Goal: Transaction & Acquisition: Obtain resource

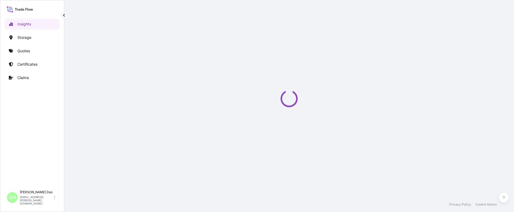
select select "2025"
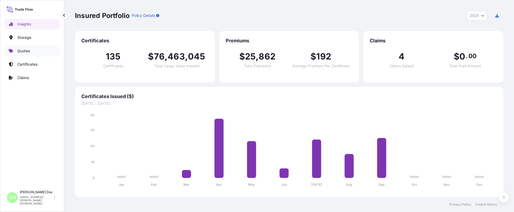
click at [27, 54] on link "Quotes" at bounding box center [32, 50] width 55 height 11
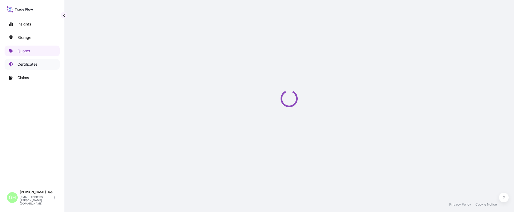
click at [26, 64] on p "Certificates" at bounding box center [27, 64] width 20 height 5
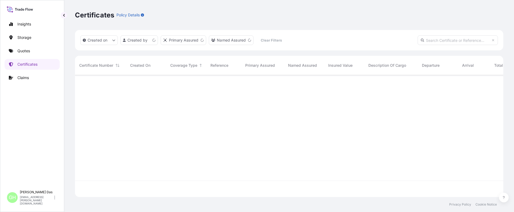
scroll to position [121, 424]
click at [448, 40] on input "text" at bounding box center [457, 40] width 80 height 10
paste input "10420799158"
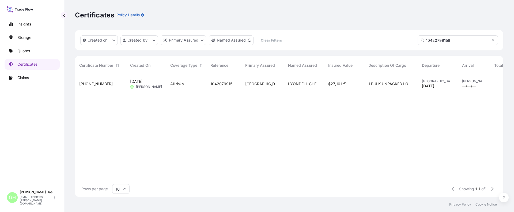
type input "10420799158"
click at [87, 83] on span "[PHONE_NUMBER]" at bounding box center [95, 83] width 33 height 5
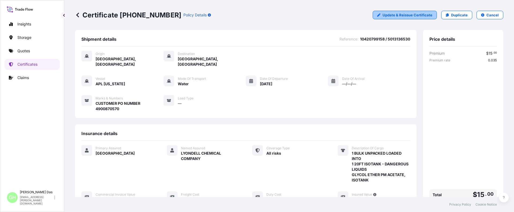
click at [410, 14] on p "Update & Reissue Certificate" at bounding box center [407, 14] width 50 height 5
select select "Water"
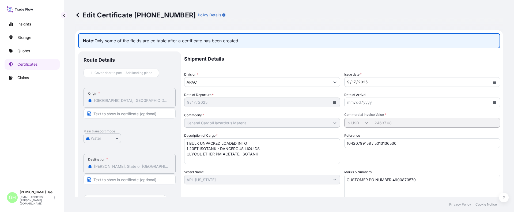
click at [77, 15] on icon at bounding box center [77, 15] width 3 height 5
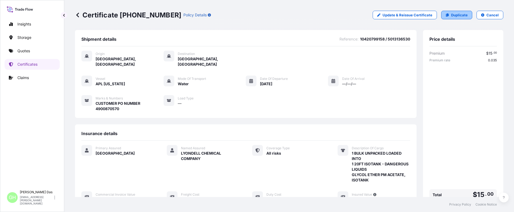
click at [462, 16] on p "Duplicate" at bounding box center [459, 14] width 17 height 5
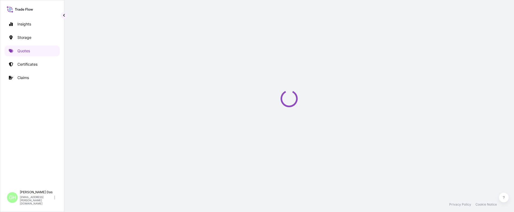
scroll to position [9, 0]
select select "Water"
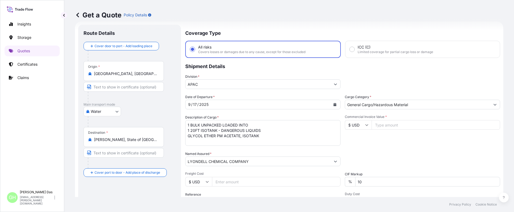
scroll to position [82, 0]
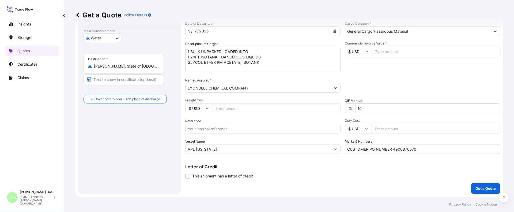
click at [93, 155] on div "Route Details Cover door to port - Add loading place Place of loading Road / [G…" at bounding box center [129, 72] width 92 height 231
drag, startPoint x: 215, startPoint y: 171, endPoint x: 170, endPoint y: 169, distance: 44.7
click at [170, 169] on form "Route Details Cover door to port - Add loading place Place of loading Road / [G…" at bounding box center [289, 72] width 428 height 249
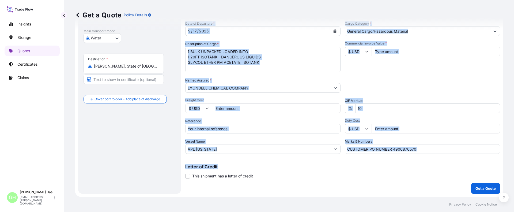
click at [113, 170] on div "Route Details Cover door to port - Add loading place Place of loading Road / [G…" at bounding box center [129, 72] width 92 height 231
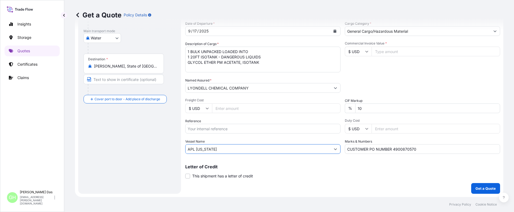
drag, startPoint x: 215, startPoint y: 148, endPoint x: 155, endPoint y: 148, distance: 59.9
click at [155, 148] on form "Route Details Cover door to port - Add loading place Place of loading Road / [G…" at bounding box center [289, 72] width 428 height 249
paste input "[GEOGRAPHIC_DATA]"
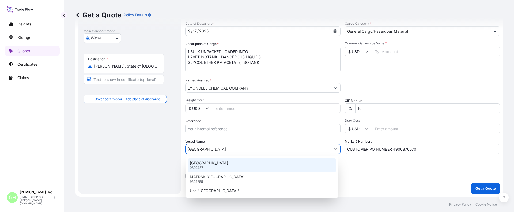
click at [203, 166] on p "9629457" at bounding box center [196, 167] width 13 height 4
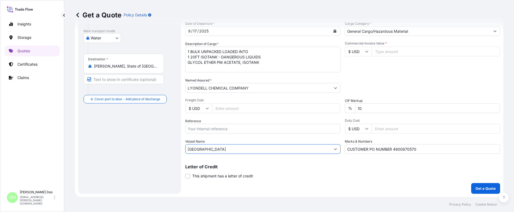
type input "[GEOGRAPHIC_DATA]"
click at [388, 50] on input "Commercial Invoice Value *" at bounding box center [435, 52] width 128 height 10
paste input "24637.68"
type input "24637.68"
click at [364, 68] on div "Commercial Invoice Value * $ USD 24637.68" at bounding box center [422, 56] width 155 height 31
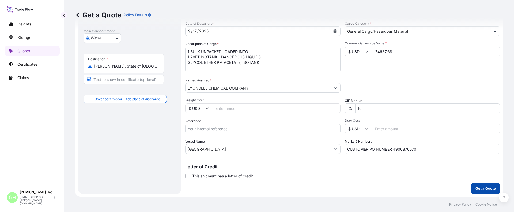
click at [481, 189] on p "Get a Quote" at bounding box center [485, 187] width 20 height 5
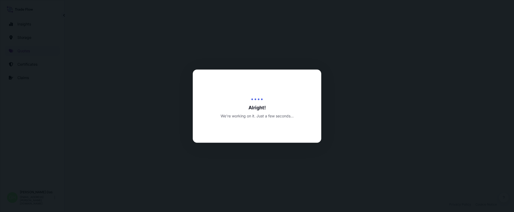
select select "Water"
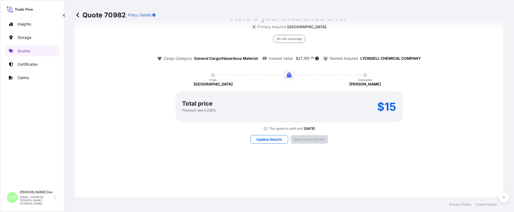
scroll to position [797, 0]
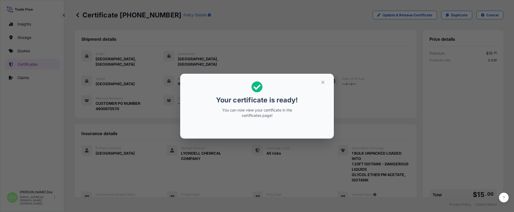
click at [35, 139] on div "Your certificate is ready! You can now view your certificate in the certificate…" at bounding box center [257, 106] width 514 height 212
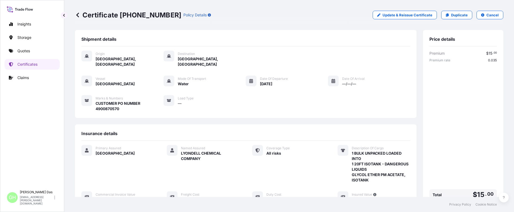
scroll to position [96, 0]
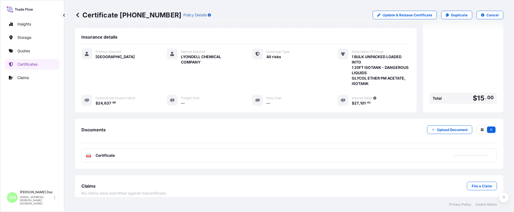
click at [464, 155] on div at bounding box center [471, 155] width 34 height 1
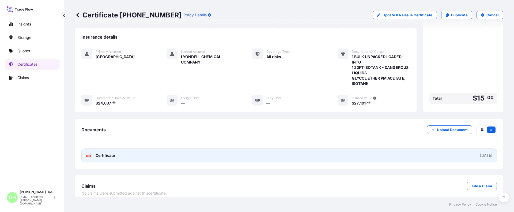
click at [459, 150] on link "PDF Certificate [DATE]" at bounding box center [288, 155] width 415 height 14
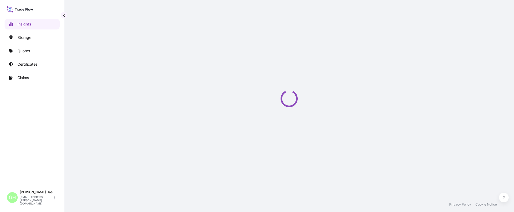
select select "2025"
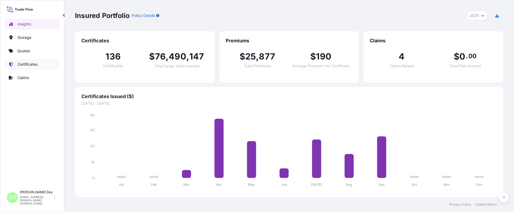
click at [24, 64] on p "Certificates" at bounding box center [27, 64] width 20 height 5
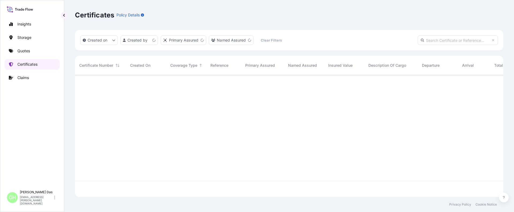
scroll to position [121, 424]
click at [451, 37] on input "text" at bounding box center [457, 40] width 80 height 10
paste input "10420799158"
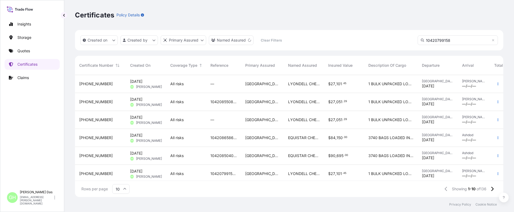
click at [459, 39] on input "10420799158" at bounding box center [457, 40] width 80 height 10
click at [420, 39] on input "10420799158" at bounding box center [457, 40] width 80 height 10
click at [422, 39] on icon at bounding box center [422, 40] width 3 height 3
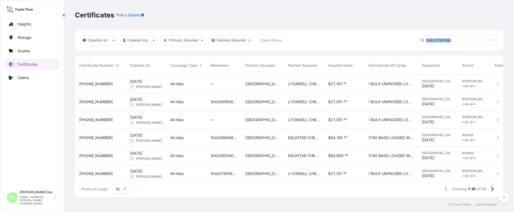
click at [458, 43] on input "10420799158" at bounding box center [457, 40] width 80 height 10
click at [457, 40] on input "10420799158" at bounding box center [457, 40] width 80 height 10
click at [454, 39] on input "10420799158" at bounding box center [457, 40] width 80 height 10
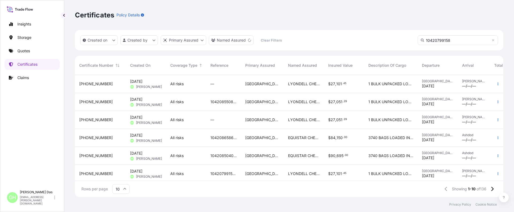
click at [454, 39] on input "10420799158" at bounding box center [457, 40] width 80 height 10
click at [455, 39] on input "10420799158" at bounding box center [457, 40] width 80 height 10
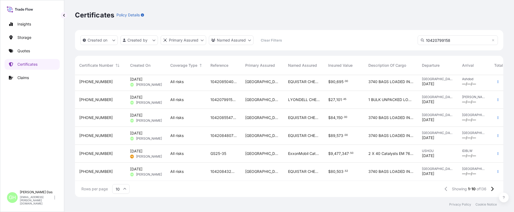
click at [154, 39] on html "Insights Storage Quotes Certificates Claims GH [PERSON_NAME] [EMAIL_ADDRESS][PE…" at bounding box center [257, 106] width 514 height 212
click at [34, 116] on html "Insights Storage Quotes Certificates Claims GH [PERSON_NAME] [EMAIL_ADDRESS][PE…" at bounding box center [257, 106] width 514 height 212
click at [459, 39] on input "10420799158" at bounding box center [457, 40] width 80 height 10
type input "10420799158"
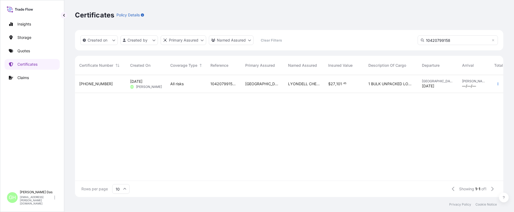
click at [92, 85] on span "[PHONE_NUMBER]" at bounding box center [95, 83] width 33 height 5
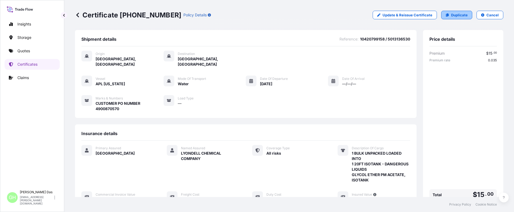
click at [453, 15] on p "Duplicate" at bounding box center [459, 14] width 17 height 5
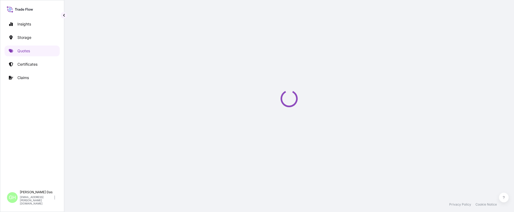
select select "Water"
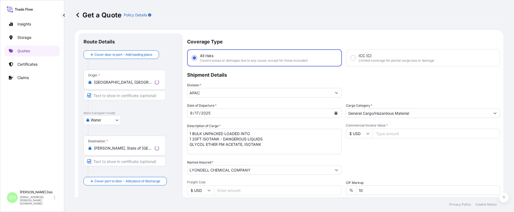
scroll to position [9, 0]
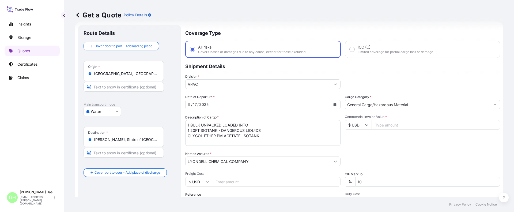
drag, startPoint x: 147, startPoint y: 183, endPoint x: 241, endPoint y: 183, distance: 93.4
click at [147, 183] on div "Route Details Cover door to port - Add loading place Place of loading Road / [G…" at bounding box center [129, 145] width 92 height 231
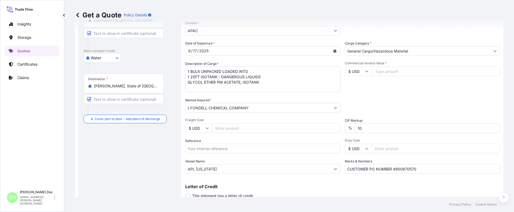
scroll to position [82, 0]
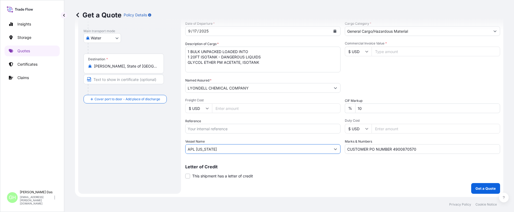
drag, startPoint x: 231, startPoint y: 150, endPoint x: 148, endPoint y: 151, distance: 83.0
click at [149, 150] on form "Route Details Cover door to port - Add loading place Place of loading Road / [G…" at bounding box center [289, 72] width 428 height 249
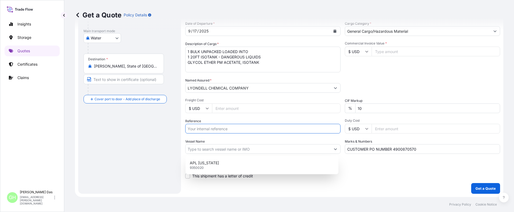
click at [212, 129] on input "Reference" at bounding box center [262, 129] width 155 height 10
paste input "5013136530"
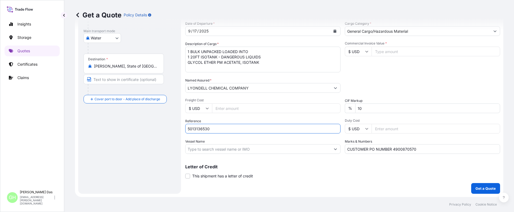
click at [188, 128] on input "5013136530" at bounding box center [262, 129] width 155 height 10
paste input "10420799158"
type input "10420799158 / 5013136530"
click at [207, 150] on input "Vessel Name" at bounding box center [257, 149] width 145 height 10
paste input "[GEOGRAPHIC_DATA]"
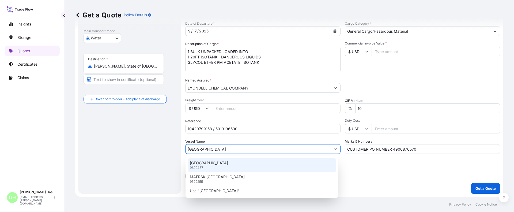
click at [210, 164] on div "CARDIFF 9629457" at bounding box center [262, 165] width 148 height 14
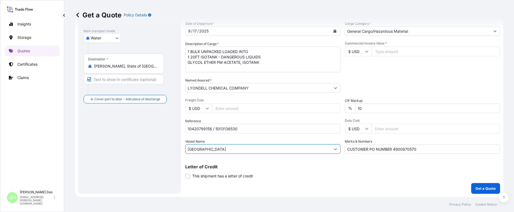
type input "[GEOGRAPHIC_DATA]"
click at [144, 159] on div "Route Details Cover door to port - Add loading place Place of loading Road / [G…" at bounding box center [129, 72] width 92 height 231
click at [388, 52] on input "Commercial Invoice Value *" at bounding box center [435, 52] width 128 height 10
paste input "24637.68"
type input "24637.68"
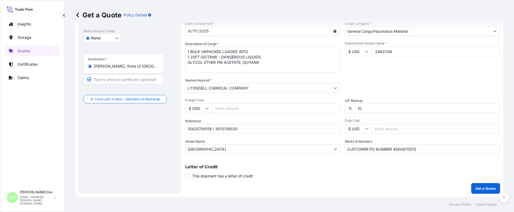
click at [370, 70] on div "Commercial Invoice Value * $ USD 24637.68" at bounding box center [422, 56] width 155 height 31
click at [479, 190] on p "Get a Quote" at bounding box center [485, 187] width 20 height 5
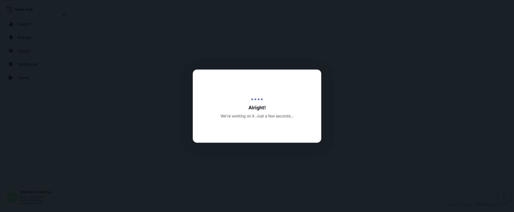
select select "Water"
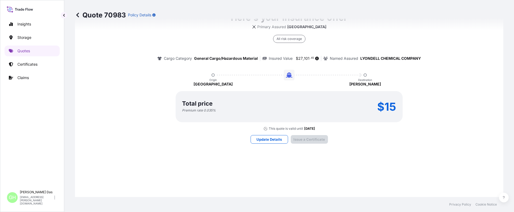
scroll to position [797, 0]
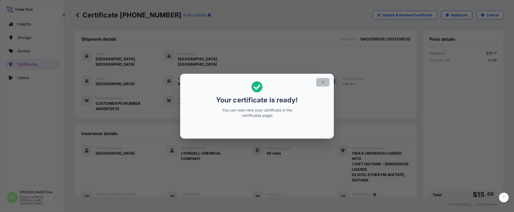
click at [322, 82] on icon "button" at bounding box center [322, 82] width 5 height 5
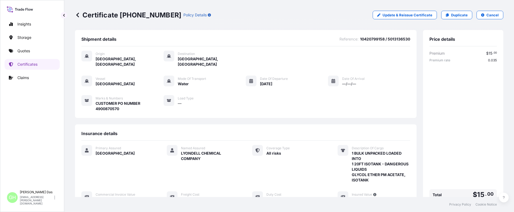
scroll to position [96, 0]
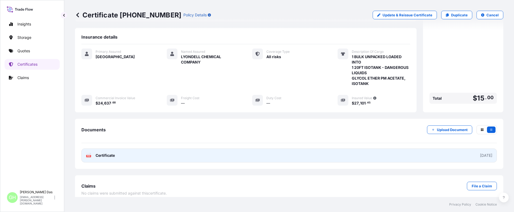
click at [433, 152] on link "PDF Certificate [DATE]" at bounding box center [288, 155] width 415 height 14
